Goal: Task Accomplishment & Management: Use online tool/utility

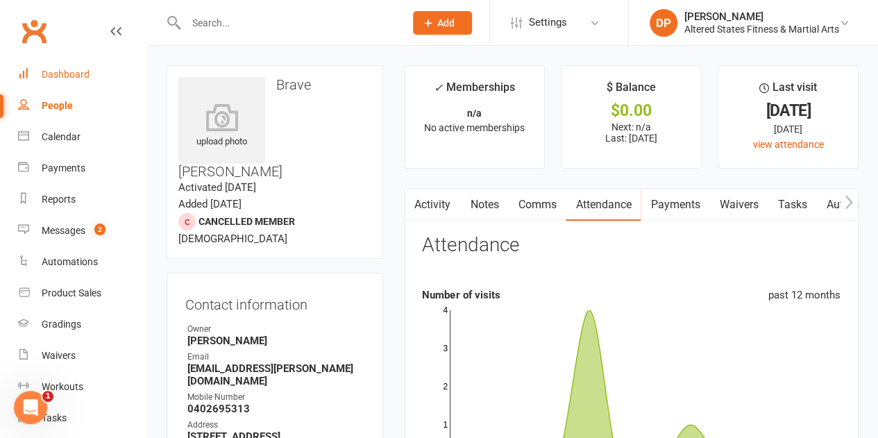
click at [73, 72] on div "Dashboard" at bounding box center [66, 74] width 48 height 11
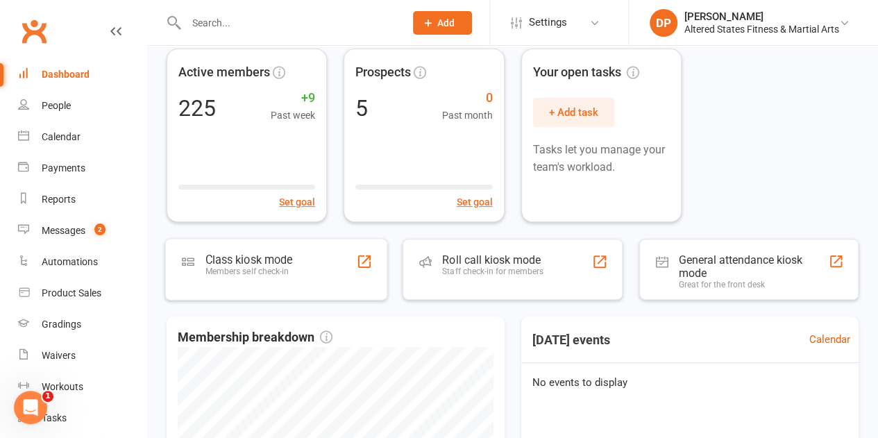
scroll to position [96, 0]
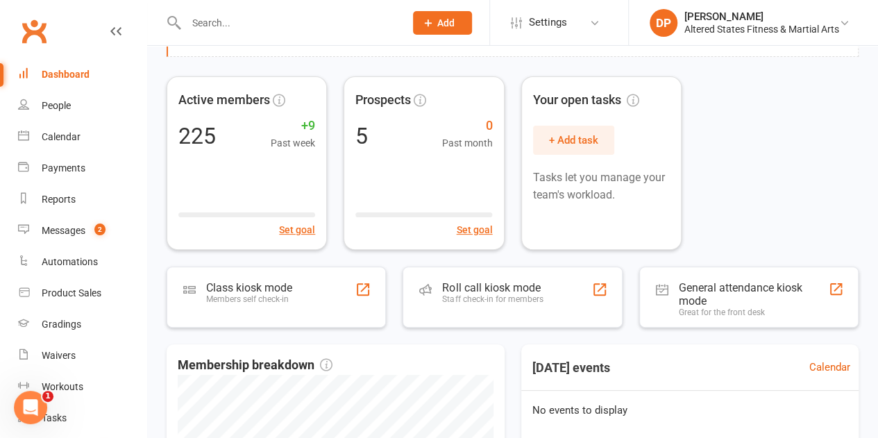
click at [221, 19] on input "text" at bounding box center [288, 22] width 213 height 19
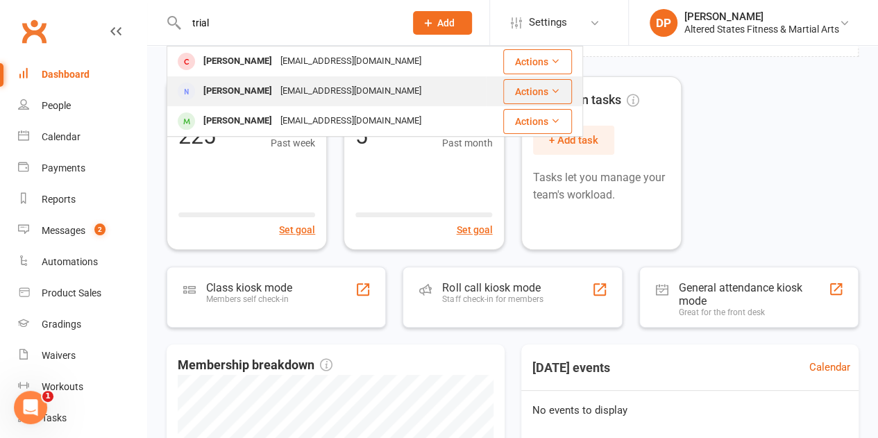
type input "trial"
click at [553, 87] on icon at bounding box center [555, 91] width 10 height 10
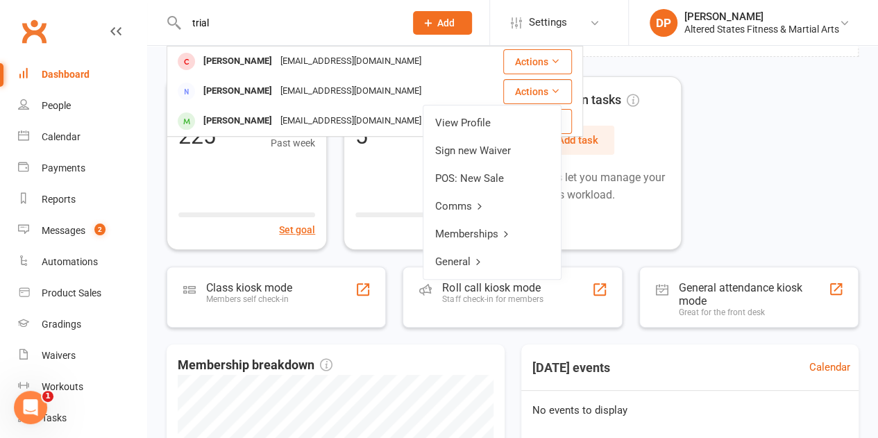
click at [759, 152] on div "Active members 225 +9 Past week Set goal Prospects 5 0 Past month Set goal Your…" at bounding box center [513, 163] width 692 height 174
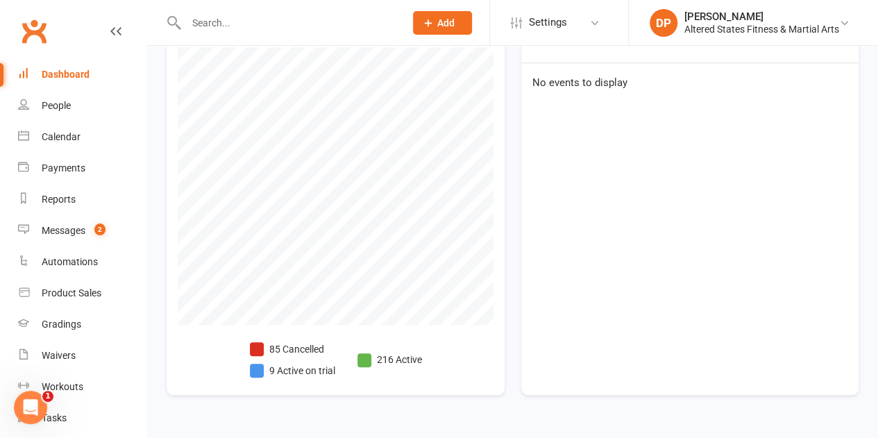
scroll to position [425, 0]
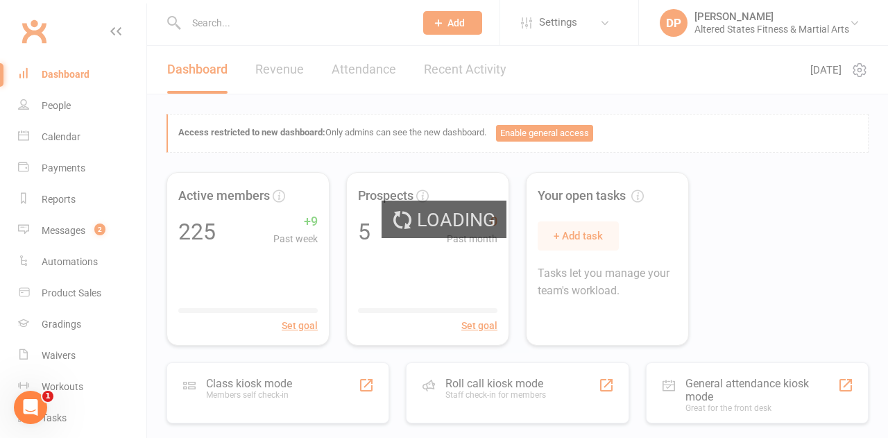
select select "no_trial"
select select "100"
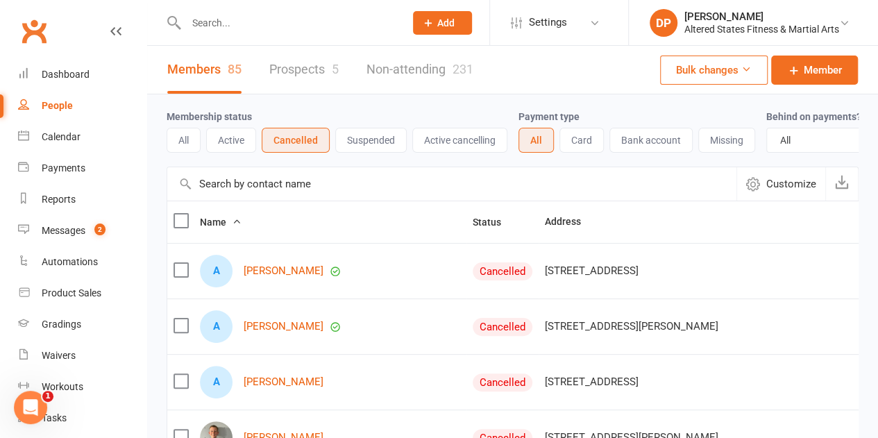
click at [182, 228] on label at bounding box center [181, 221] width 14 height 14
click at [182, 214] on input "checkbox" at bounding box center [181, 214] width 14 height 0
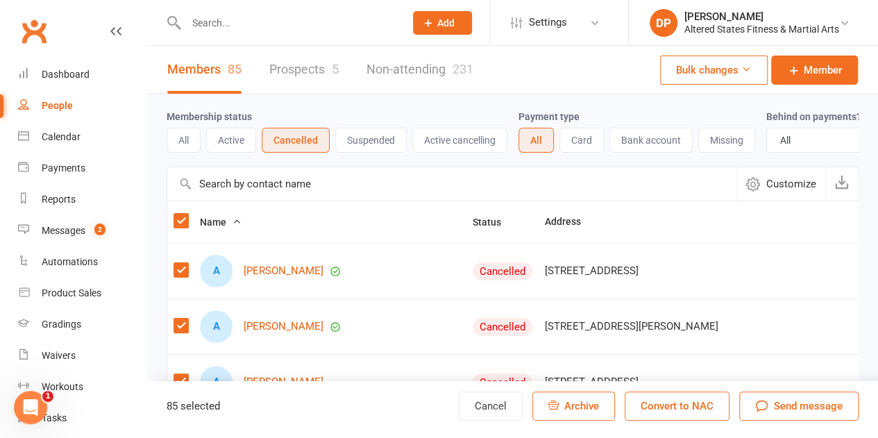
click at [689, 409] on button "Convert to NAC" at bounding box center [677, 405] width 105 height 29
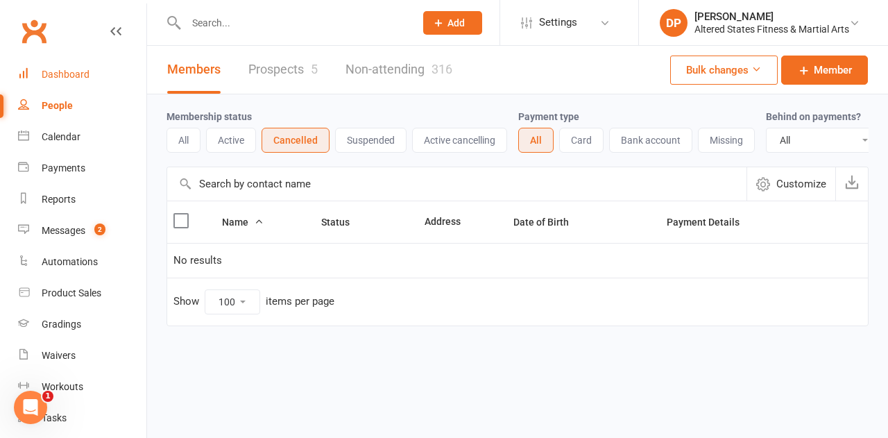
click at [67, 78] on div "Dashboard" at bounding box center [66, 74] width 48 height 11
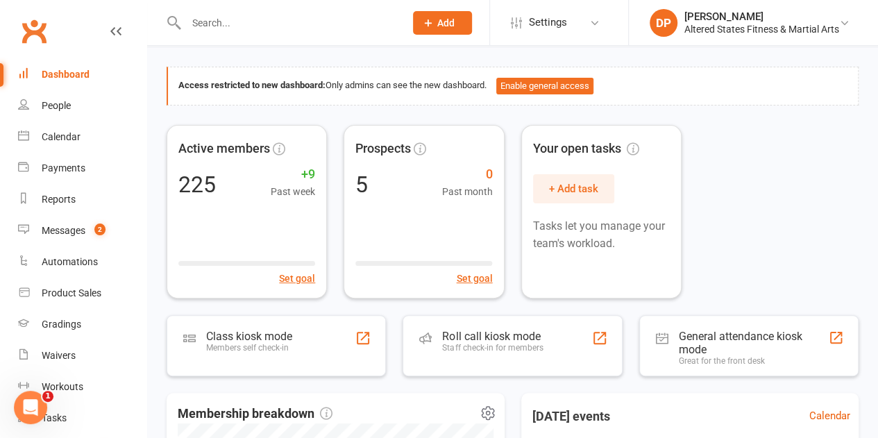
scroll to position [36, 0]
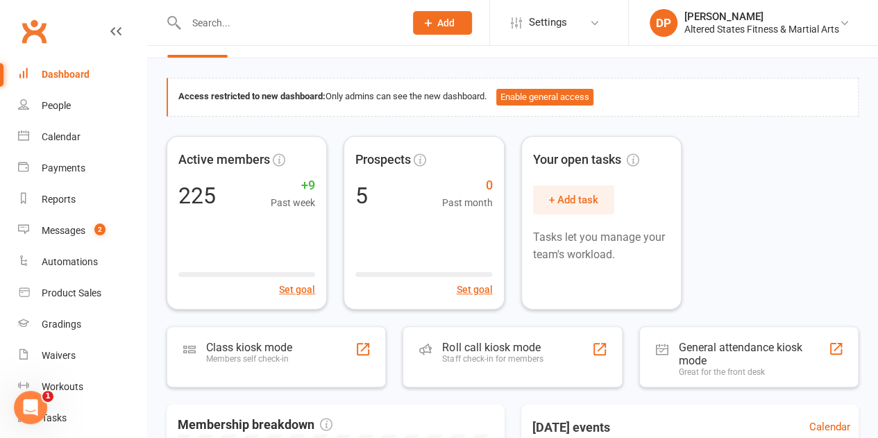
click at [265, 17] on input "text" at bounding box center [288, 22] width 213 height 19
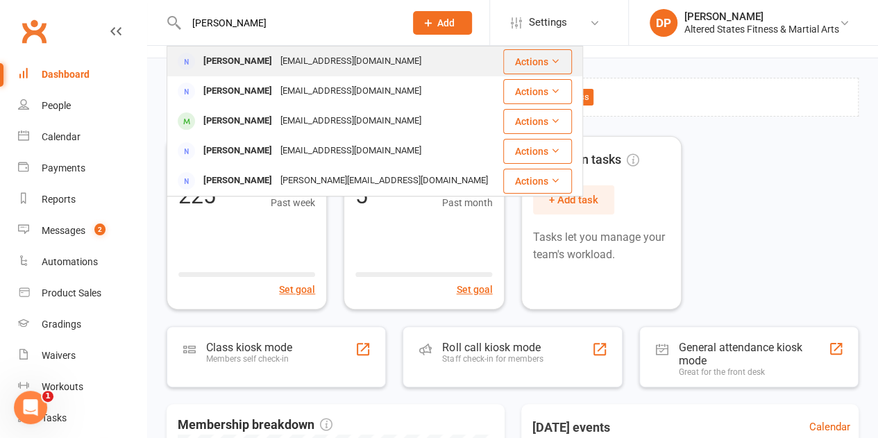
type input "trish"
click at [255, 56] on div "Trisha Poole" at bounding box center [237, 61] width 77 height 20
